Goal: Task Accomplishment & Management: Use online tool/utility

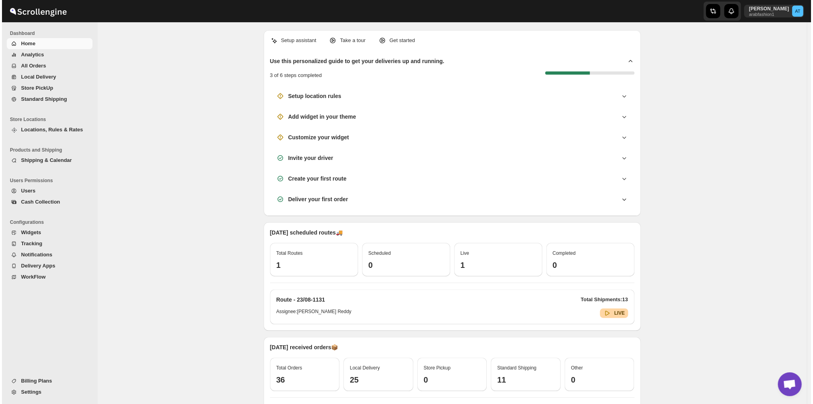
scroll to position [850, 0]
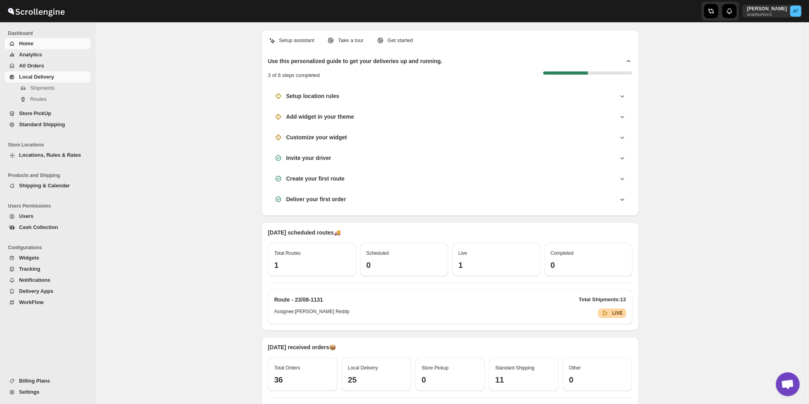
click at [47, 78] on span "Local Delivery" at bounding box center [36, 77] width 35 height 6
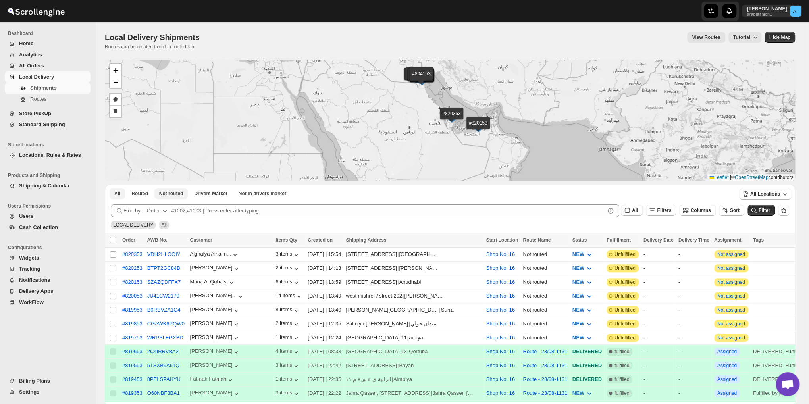
click at [167, 194] on span "Not routed" at bounding box center [171, 194] width 24 height 6
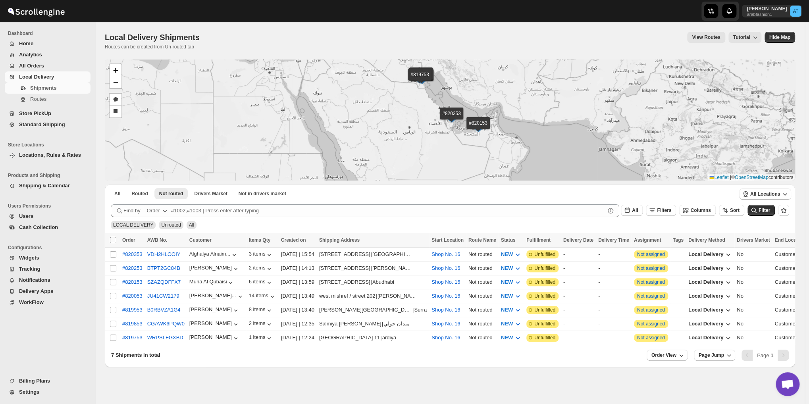
click at [113, 240] on input "Select all shipments" at bounding box center [113, 240] width 6 height 6
checkbox input "true"
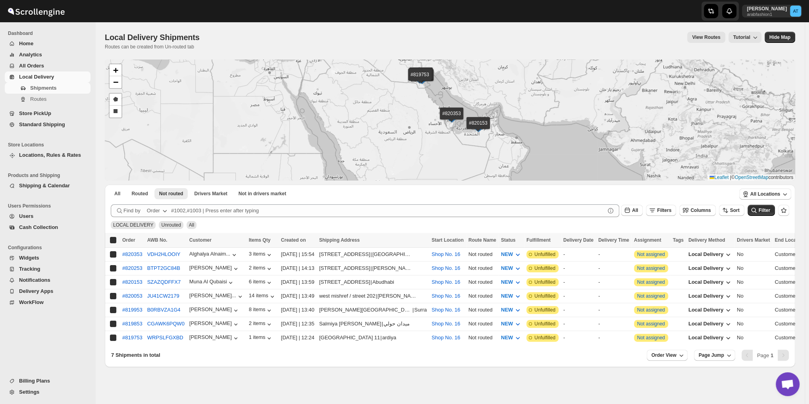
checkbox input "true"
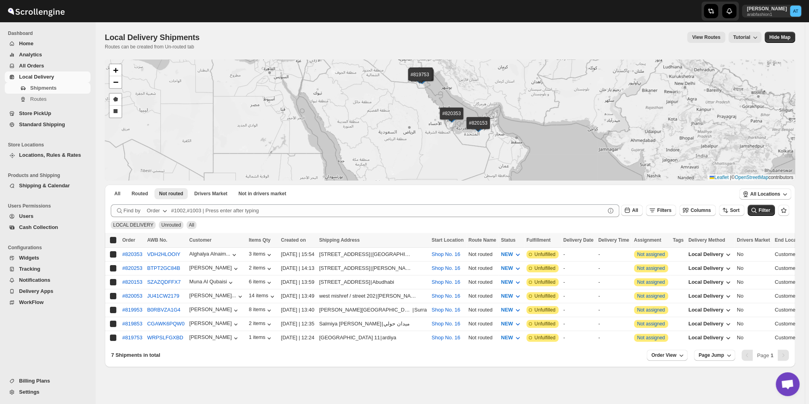
checkbox input "true"
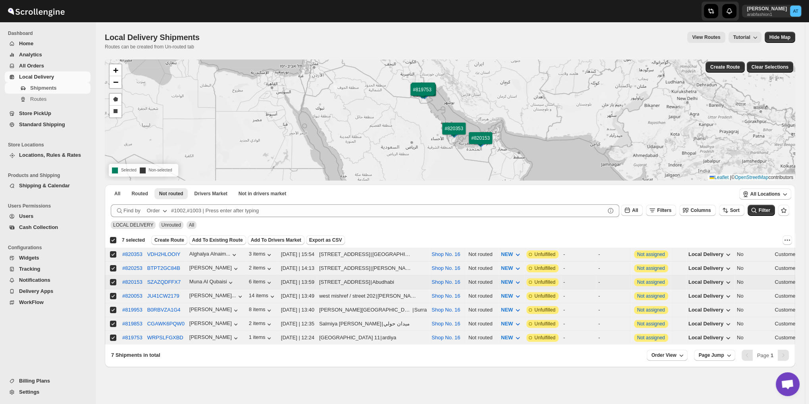
click at [112, 280] on input "Select shipment" at bounding box center [113, 282] width 6 height 6
checkbox input "false"
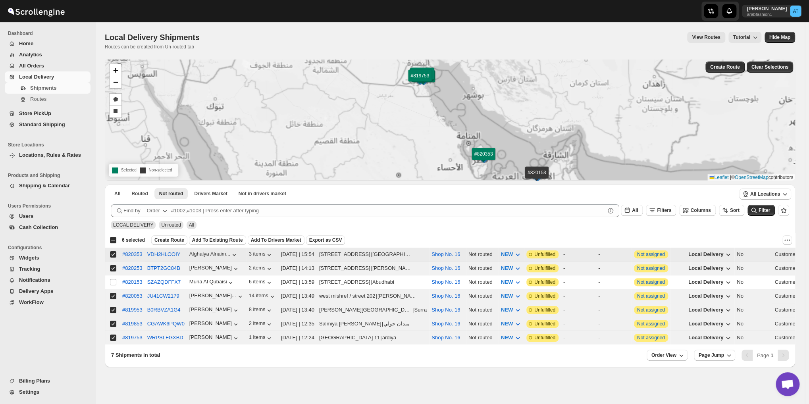
click at [113, 254] on input "Select shipment" at bounding box center [113, 254] width 6 height 6
checkbox input "false"
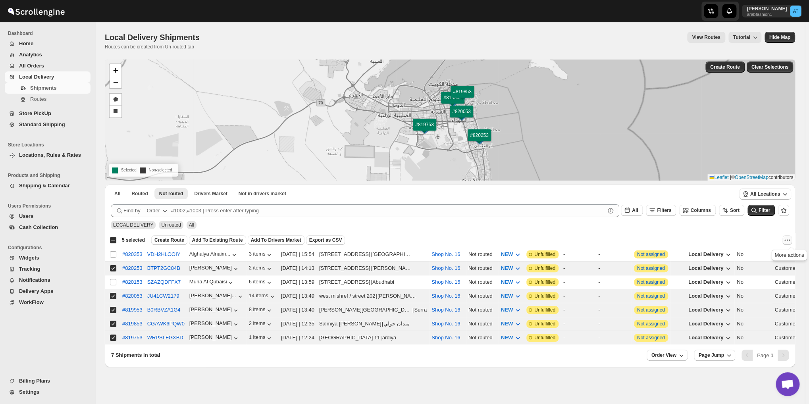
click at [792, 242] on icon "More actions" at bounding box center [788, 240] width 8 height 8
click at [165, 241] on span "Create Route" at bounding box center [169, 240] width 30 height 6
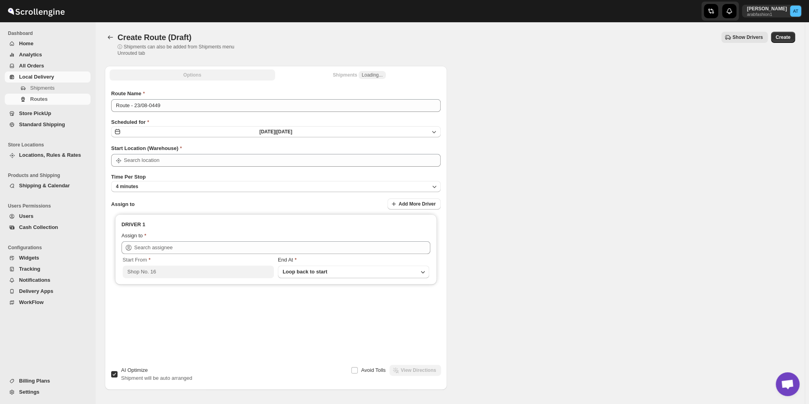
type input "Shop No. 16"
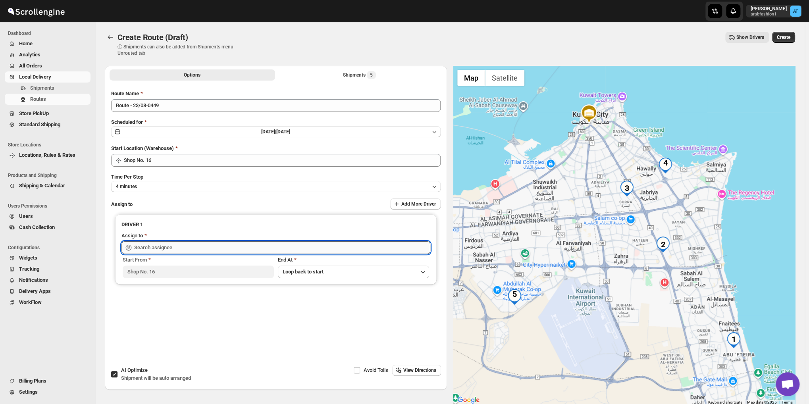
click at [203, 250] on input "text" at bounding box center [282, 247] width 296 height 13
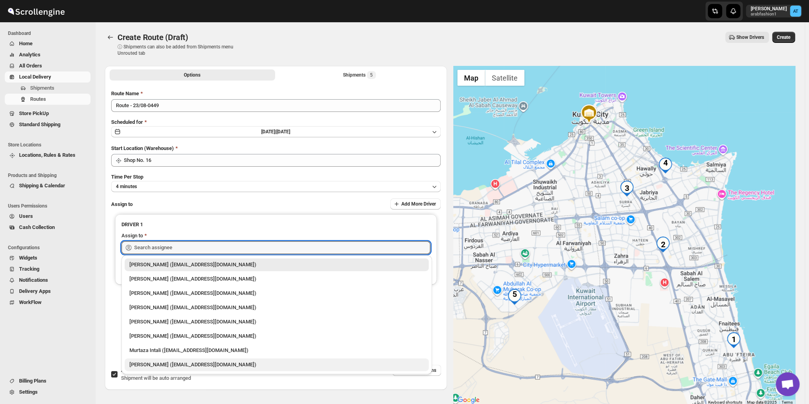
click at [176, 361] on div "[PERSON_NAME] ([EMAIL_ADDRESS][DOMAIN_NAME])" at bounding box center [276, 365] width 295 height 8
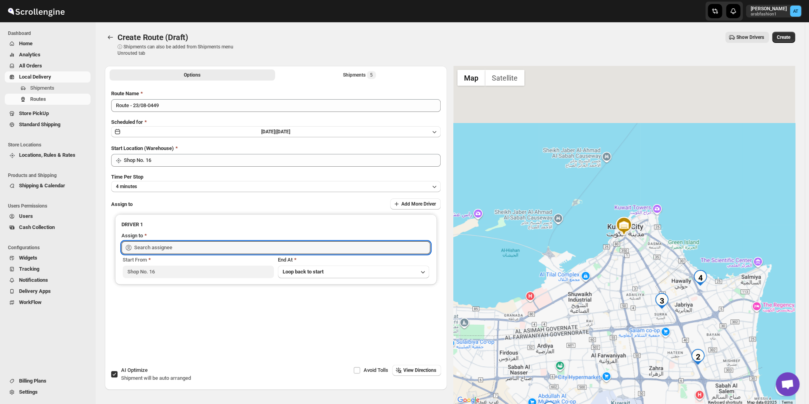
type input "[PERSON_NAME] ([EMAIL_ADDRESS][DOMAIN_NAME])"
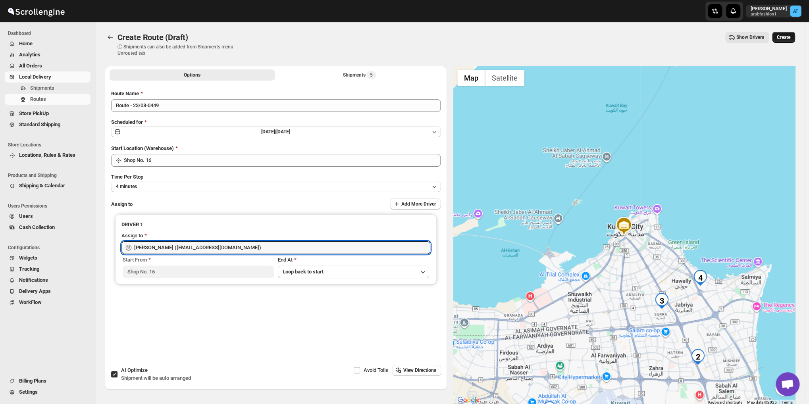
click at [783, 39] on span "Create" at bounding box center [784, 37] width 14 height 6
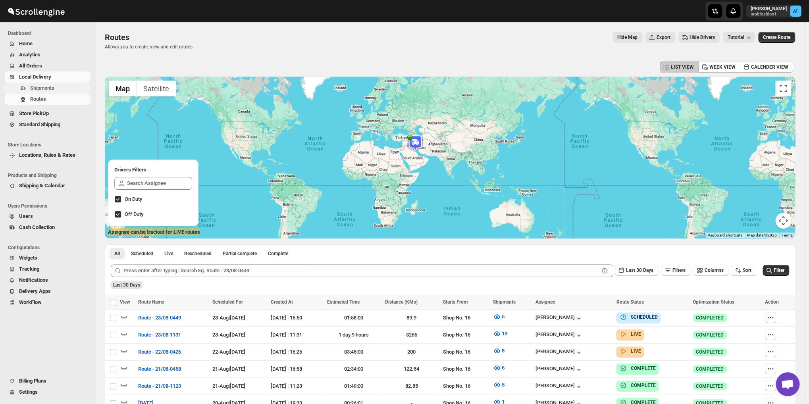
click at [35, 86] on span "Shipments" at bounding box center [42, 88] width 24 height 6
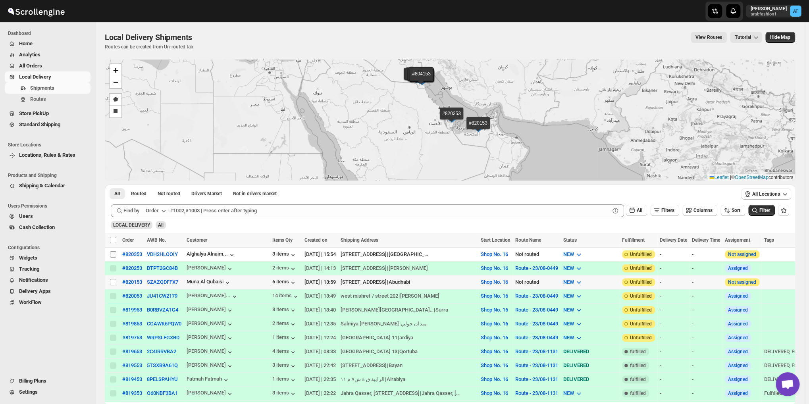
click at [113, 281] on input "Select shipment" at bounding box center [113, 282] width 6 height 6
checkbox input "true"
click at [112, 255] on input "Select shipment" at bounding box center [113, 254] width 6 height 6
checkbox input "true"
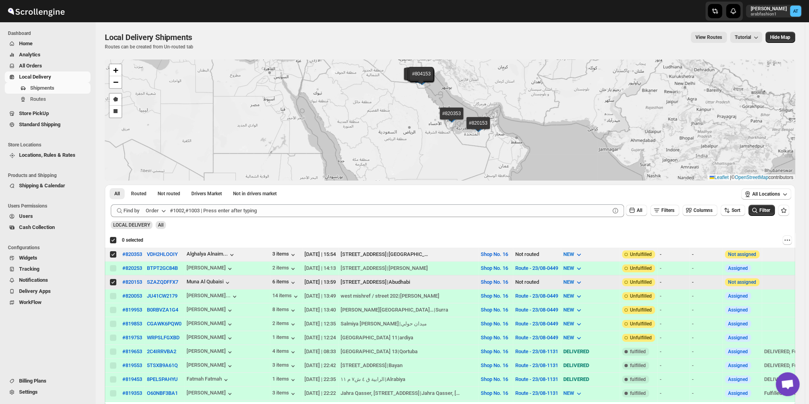
checkbox input "true"
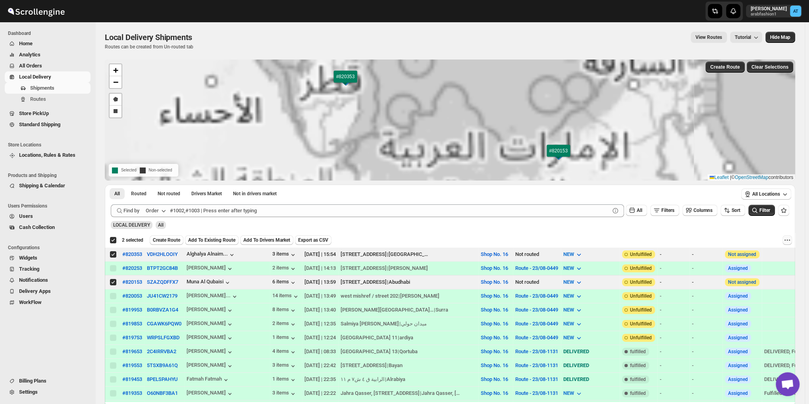
click at [791, 238] on icon "More actions" at bounding box center [788, 240] width 8 height 8
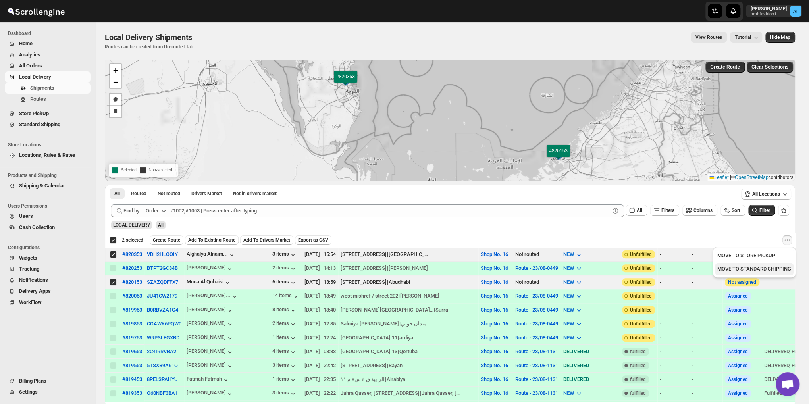
click at [774, 274] on button "MOVE TO STANDARD SHIPPING" at bounding box center [754, 269] width 79 height 13
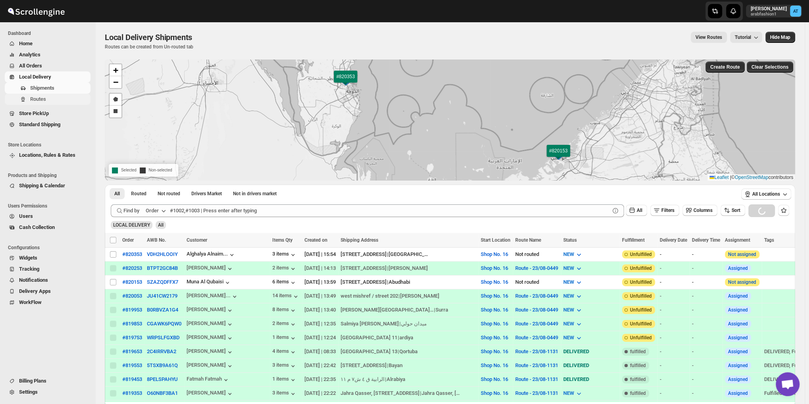
checkbox input "false"
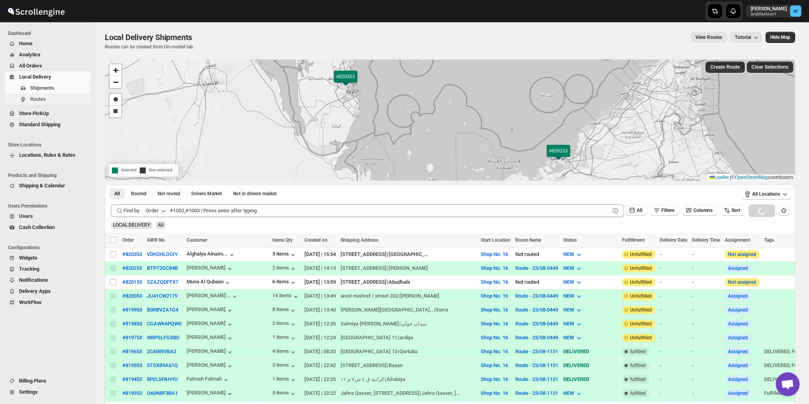
click at [34, 101] on span "Routes" at bounding box center [38, 99] width 16 height 6
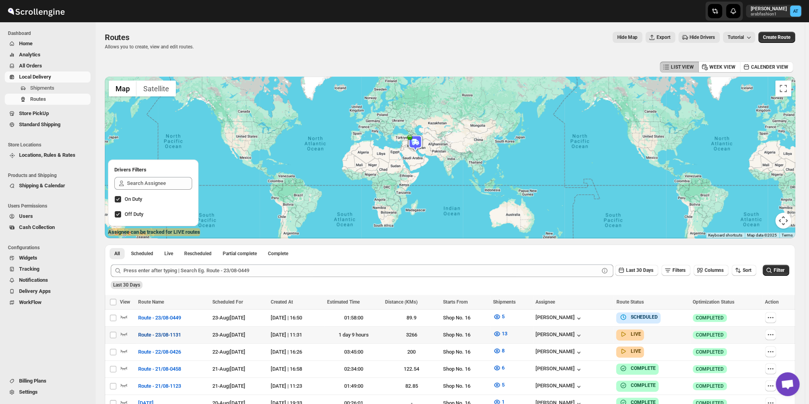
click at [147, 337] on span "Route - 23/08-1131" at bounding box center [159, 335] width 43 height 8
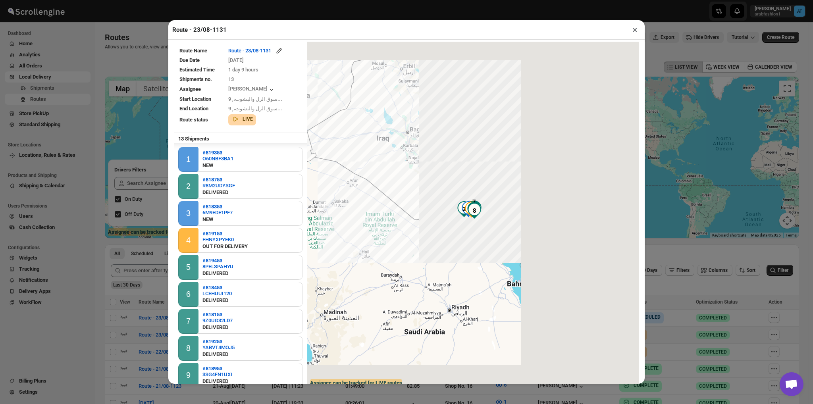
scroll to position [109, 0]
